Goal: Task Accomplishment & Management: Use online tool/utility

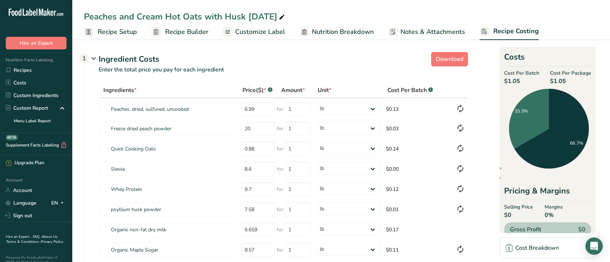
select select "12"
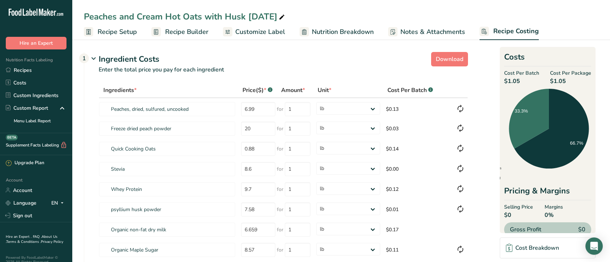
select select "12"
click at [27, 70] on link "Recipes" at bounding box center [36, 70] width 72 height 13
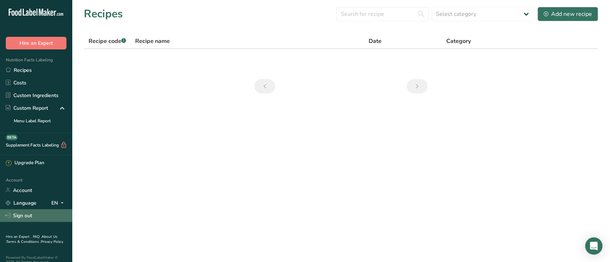
click at [25, 215] on link "Sign out" at bounding box center [36, 216] width 72 height 13
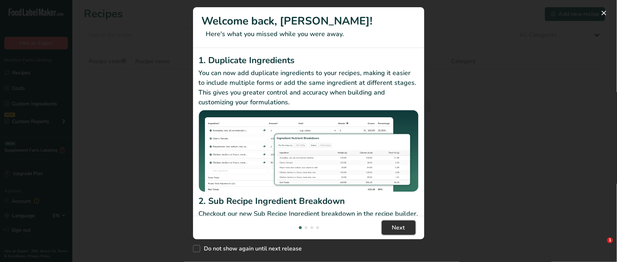
click at [396, 224] on span "Next" at bounding box center [398, 228] width 13 height 9
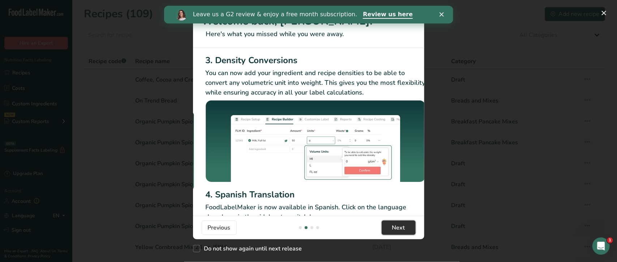
click at [396, 224] on span "Next" at bounding box center [398, 228] width 13 height 9
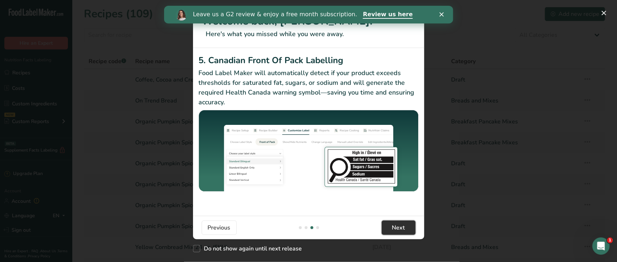
click at [396, 224] on span "Next" at bounding box center [398, 228] width 13 height 9
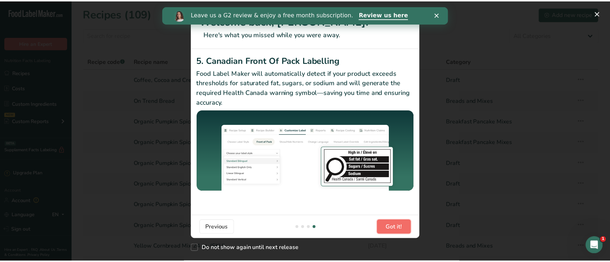
scroll to position [0, 687]
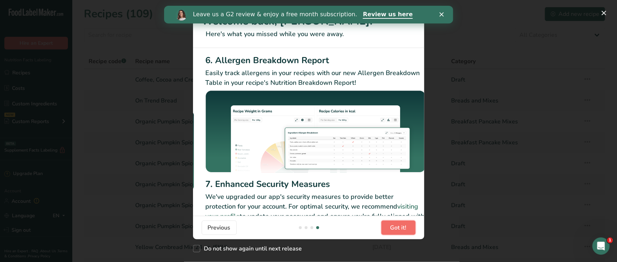
click at [396, 224] on span "Got it!" at bounding box center [398, 228] width 16 height 9
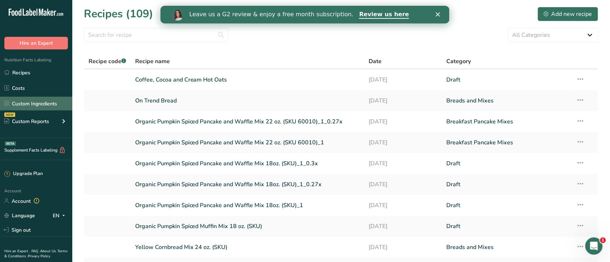
click at [25, 105] on link "Custom Ingredients" at bounding box center [36, 104] width 72 height 14
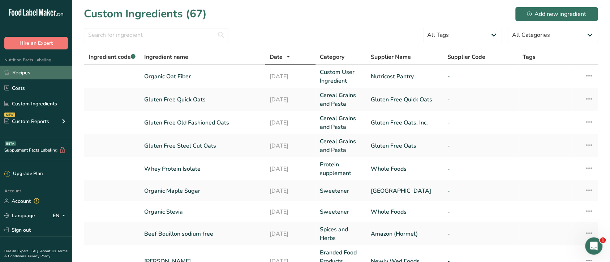
click at [17, 72] on link "Recipes" at bounding box center [36, 73] width 72 height 14
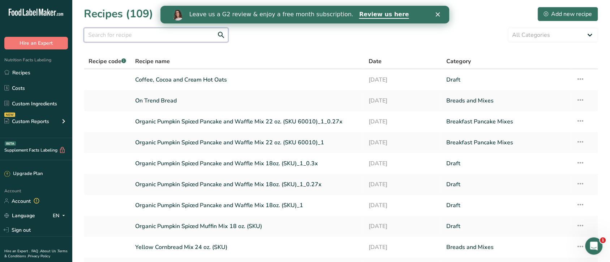
click at [171, 34] on input "text" at bounding box center [156, 35] width 145 height 14
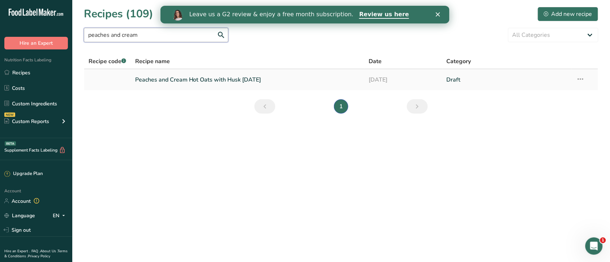
type input "peaches and cream"
click at [213, 81] on link "Peaches and Cream Hot Oats with Husk [DATE]" at bounding box center [247, 79] width 225 height 15
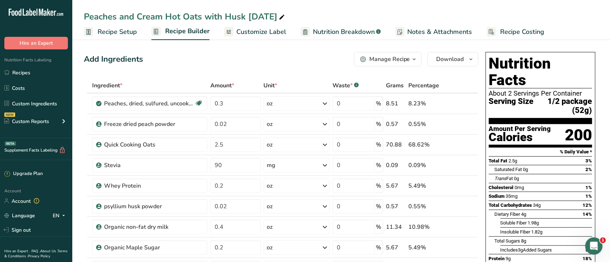
click at [513, 31] on span "Recipe Costing" at bounding box center [523, 32] width 44 height 10
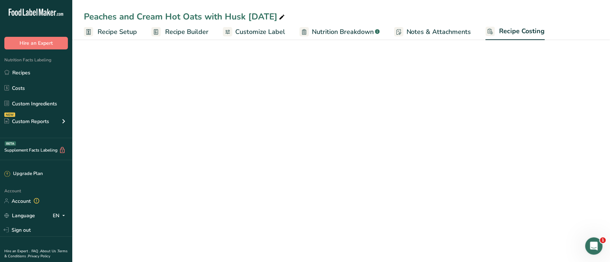
select select "12"
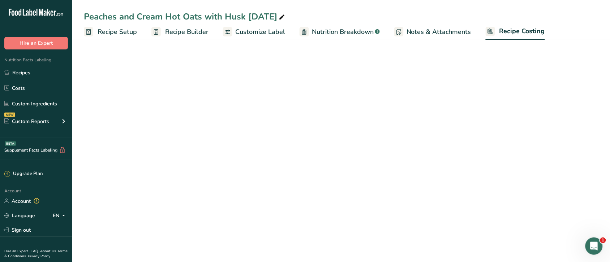
select select "12"
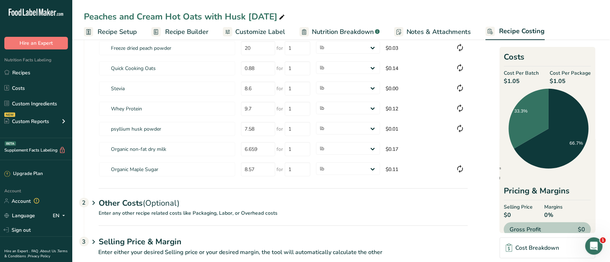
scroll to position [95, 0]
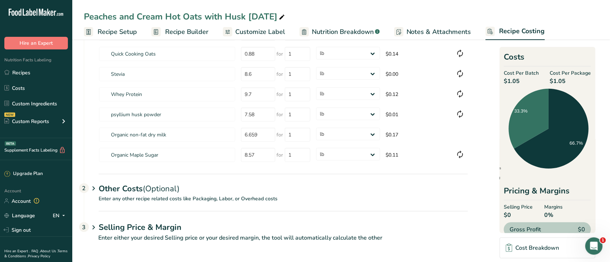
click at [142, 188] on div "Other Costs (Optional) 2" at bounding box center [283, 184] width 369 height 21
